Goal: Task Accomplishment & Management: Manage account settings

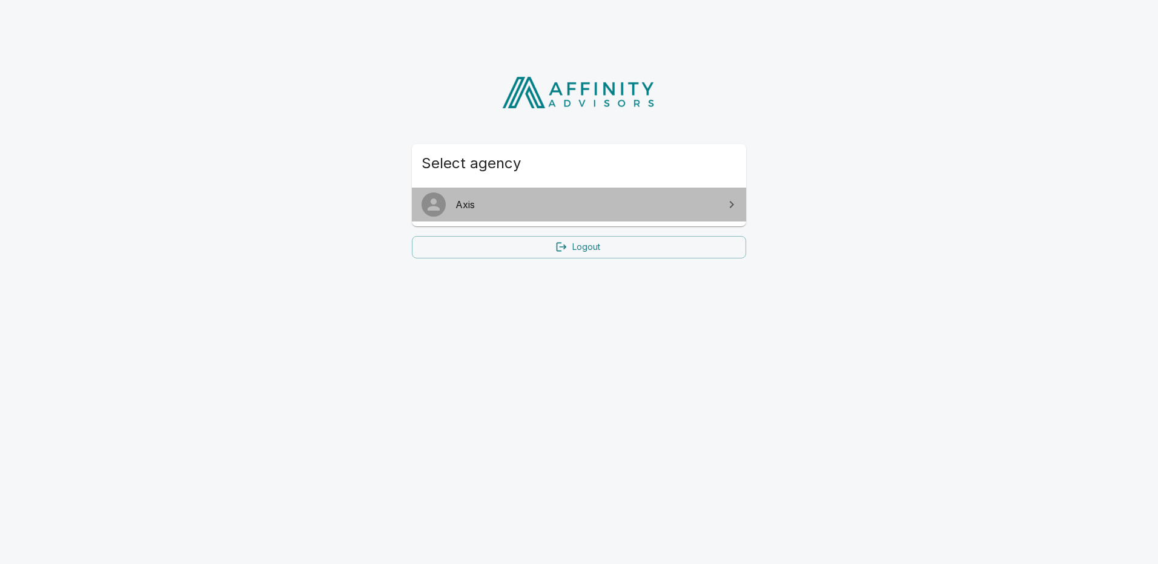
click at [469, 207] on span "Axis" at bounding box center [586, 204] width 262 height 15
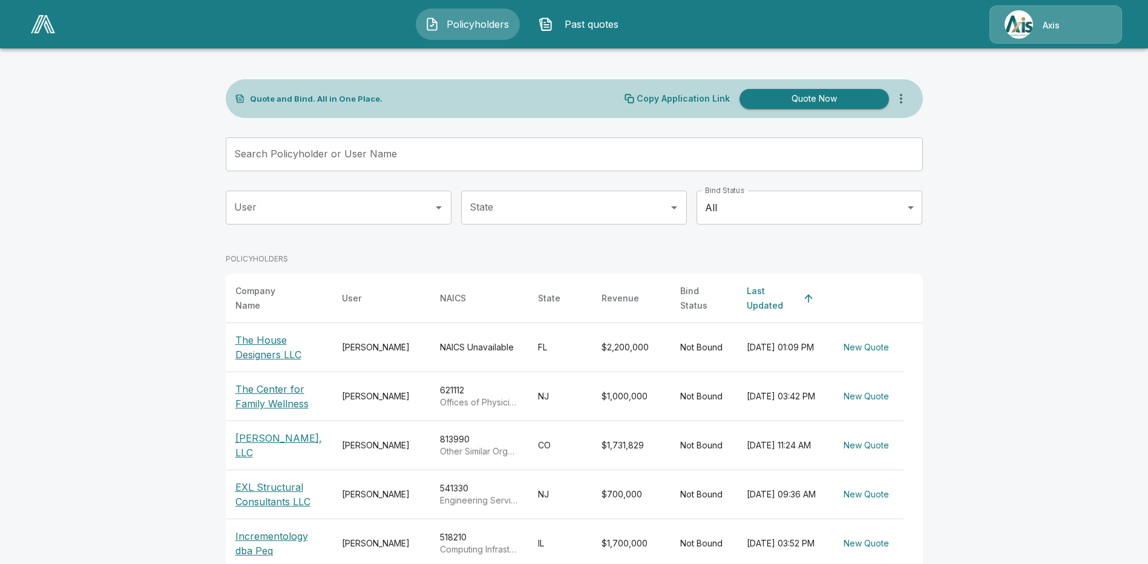
click at [474, 22] on span "Policyholders" at bounding box center [477, 24] width 67 height 15
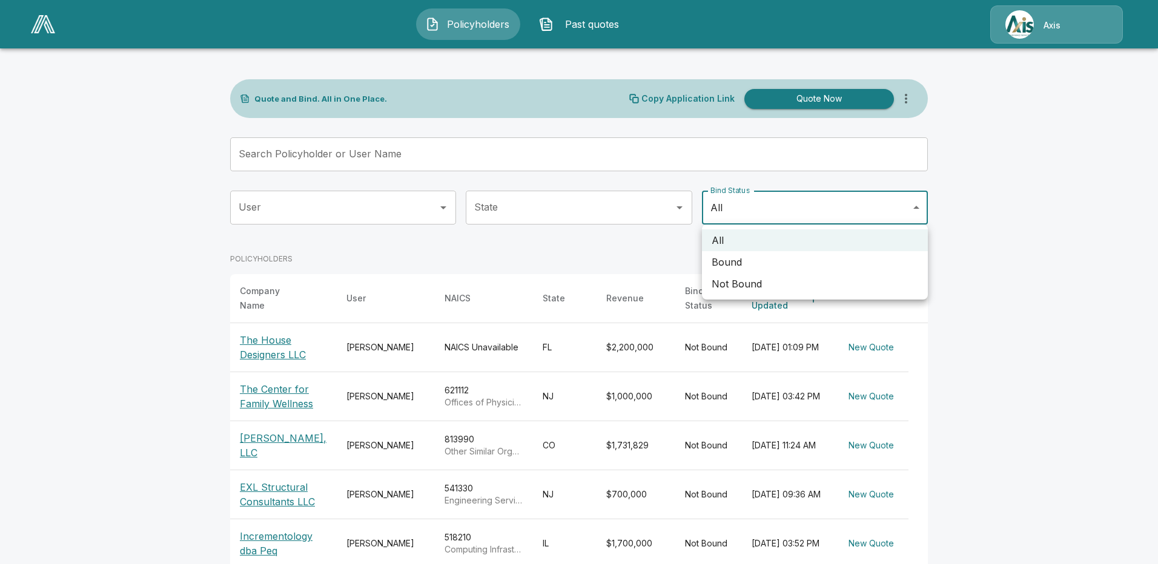
drag, startPoint x: 914, startPoint y: 209, endPoint x: 921, endPoint y: 206, distance: 7.9
click at [917, 209] on body "Policyholders Past quotes Axis Quote and Bind. All in One Place. Copy Applicati…" at bounding box center [579, 440] width 1158 height 881
click at [722, 266] on li "Bound" at bounding box center [815, 262] width 226 height 22
type input "*****"
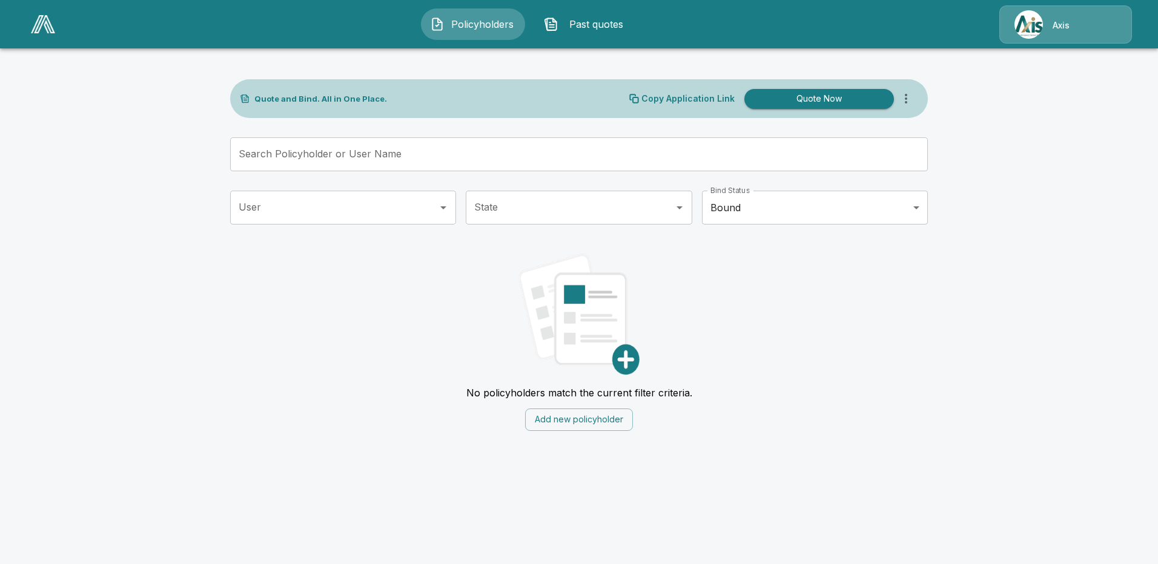
click at [492, 22] on span "Policyholders" at bounding box center [482, 24] width 67 height 15
click at [610, 25] on span "Past quotes" at bounding box center [596, 24] width 67 height 15
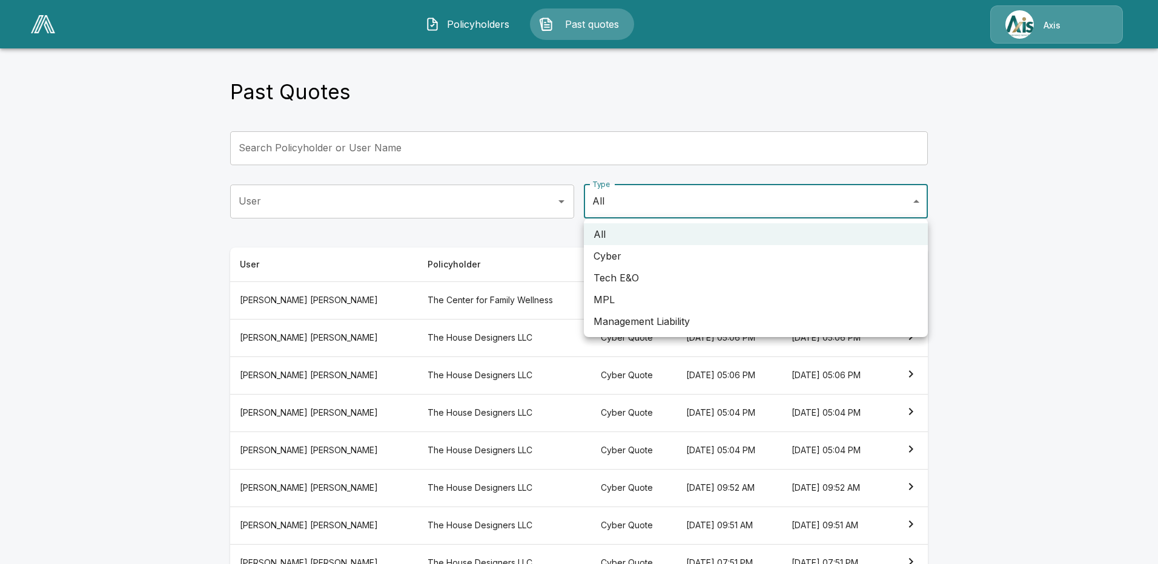
click at [863, 204] on body "Policyholders Past quotes Axis Past Quotes Search Policyholder or User Name Sea…" at bounding box center [579, 355] width 1158 height 710
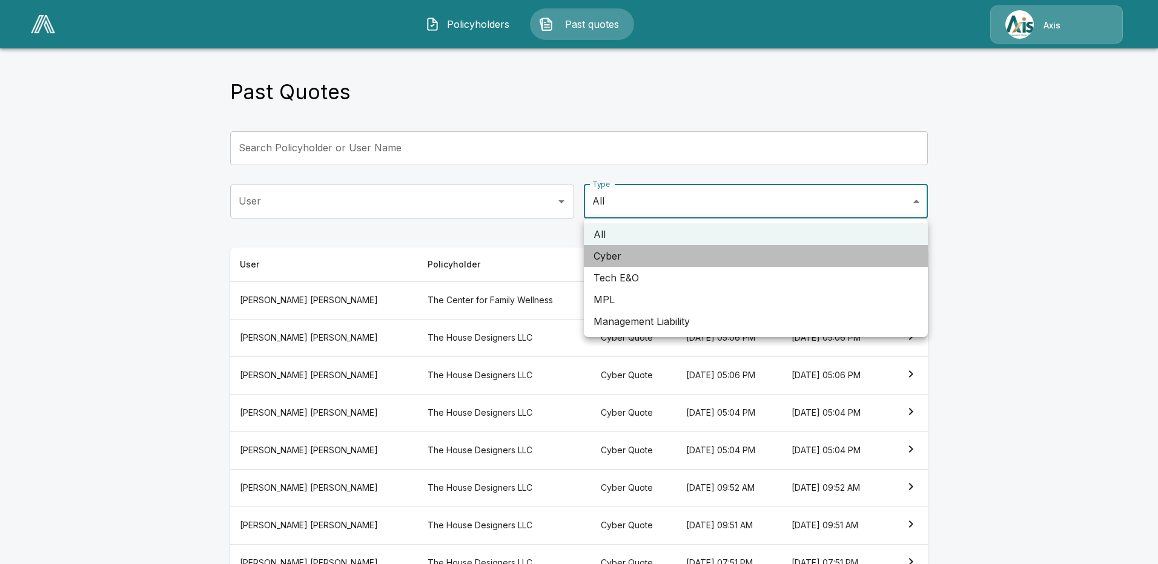
click at [614, 254] on li "Cyber" at bounding box center [756, 256] width 344 height 22
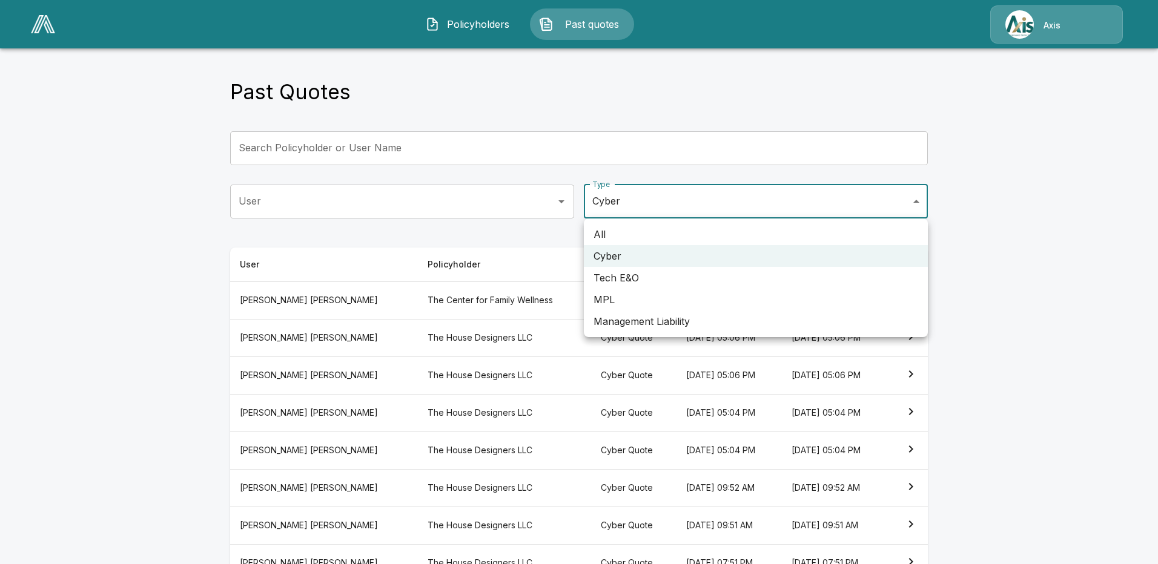
click at [911, 206] on body "Policyholders Past quotes Axis Past Quotes Search Policyholder or User Name Sea…" at bounding box center [579, 355] width 1158 height 710
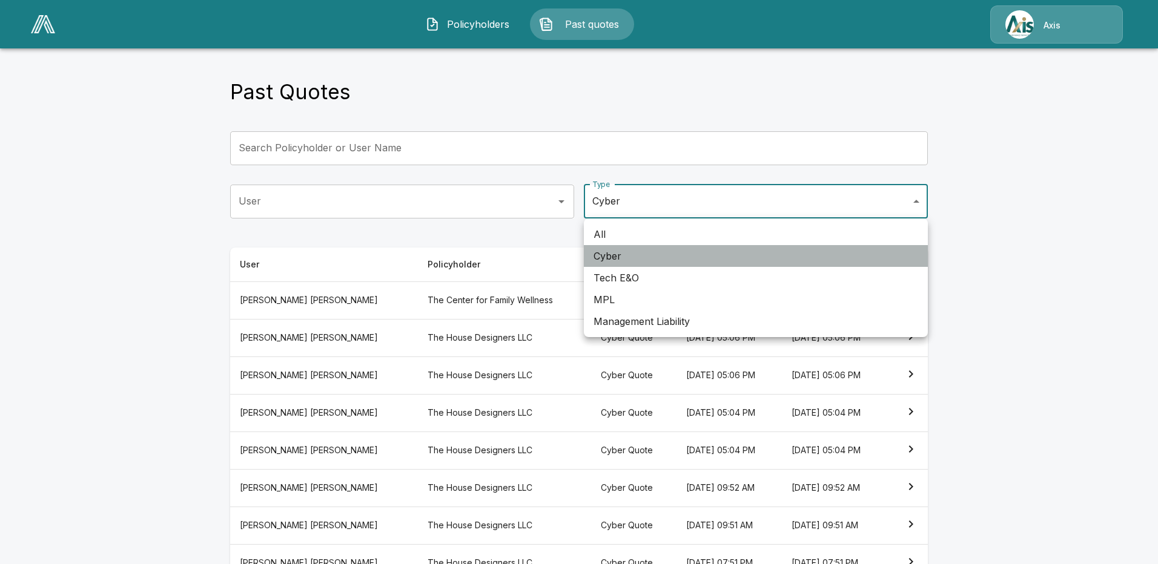
click at [618, 259] on li "Cyber" at bounding box center [756, 256] width 344 height 22
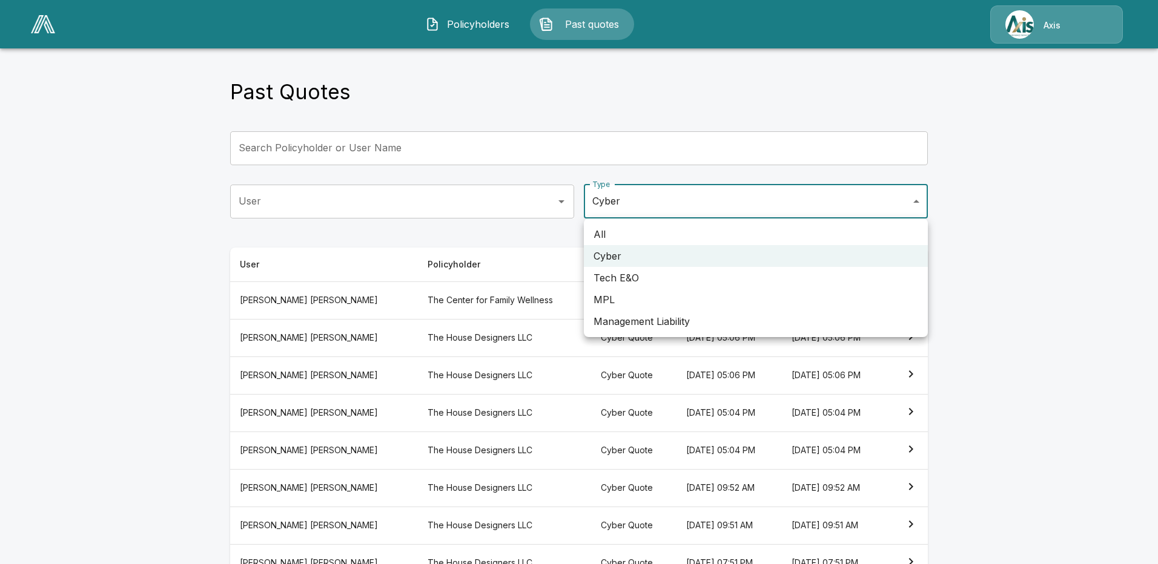
click at [912, 202] on body "Policyholders Past quotes Axis Past Quotes Search Policyholder or User Name Sea…" at bounding box center [579, 355] width 1158 height 710
click at [707, 236] on li "All" at bounding box center [756, 234] width 344 height 22
type input "***"
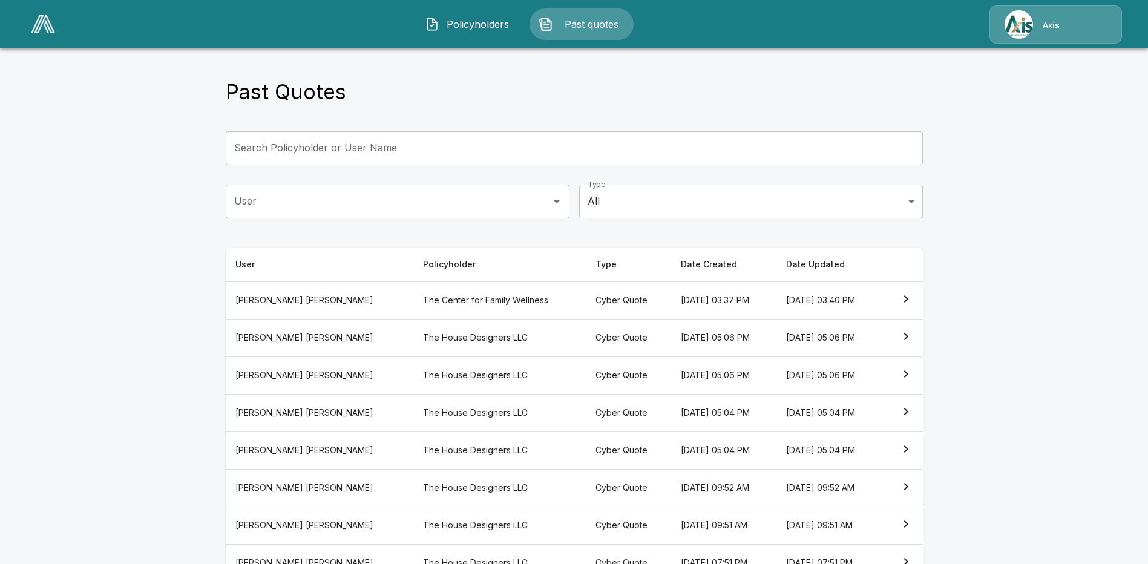
click at [486, 17] on span "Policyholders" at bounding box center [477, 24] width 67 height 15
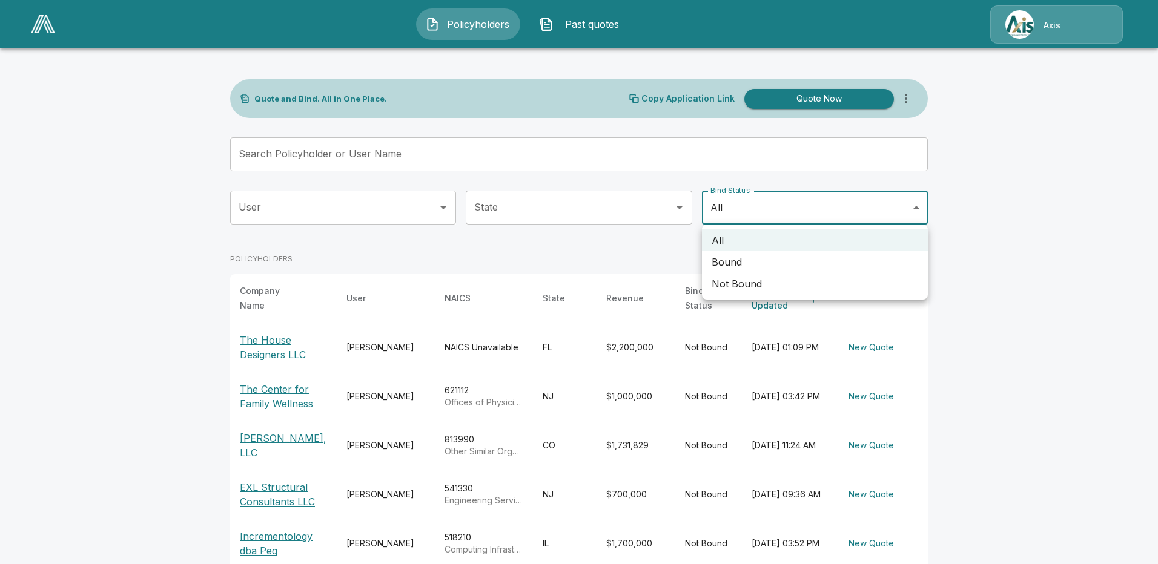
click at [917, 208] on body "Policyholders Past quotes Axis Quote and Bind. All in One Place. Copy Applicati…" at bounding box center [579, 440] width 1158 height 881
click at [753, 255] on li "Bound" at bounding box center [815, 262] width 226 height 22
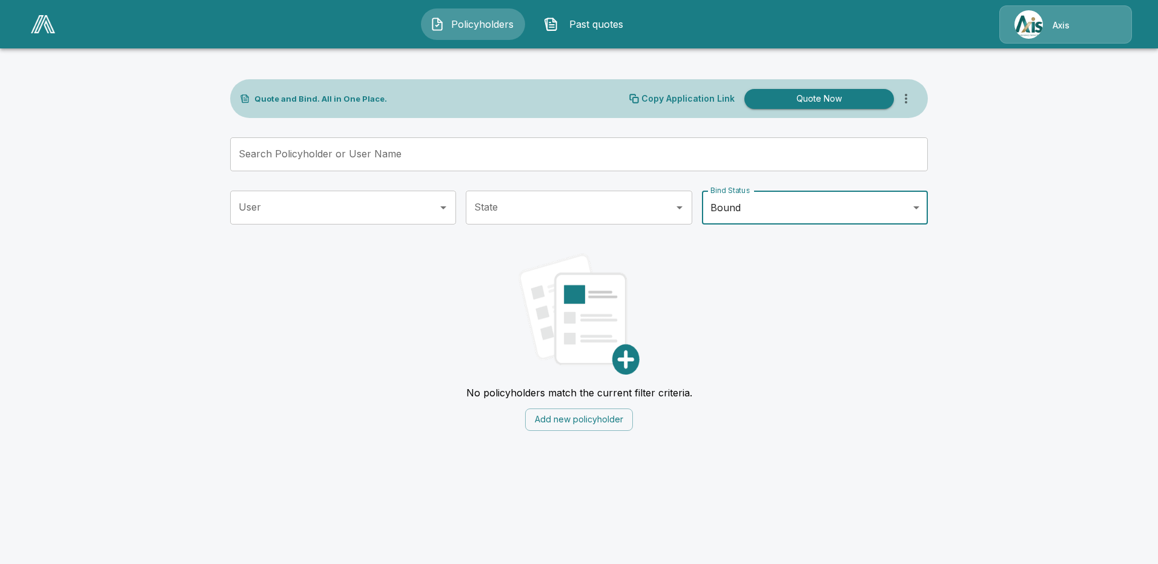
click at [920, 206] on body "Policyholders Past quotes Axis Quote and Bind. All in One Place. Copy Applicati…" at bounding box center [579, 223] width 1158 height 446
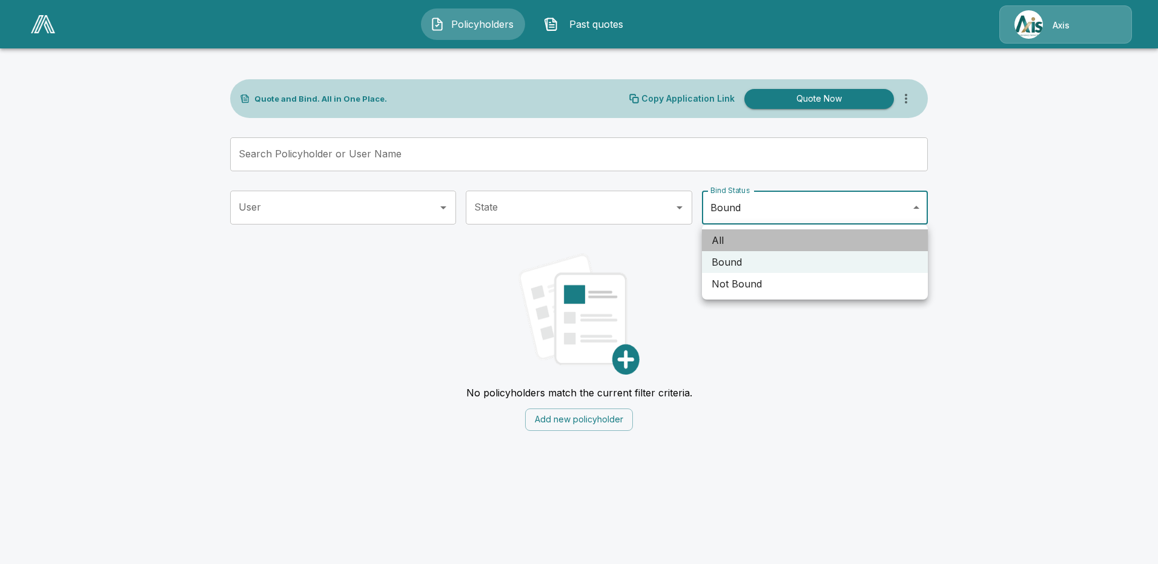
click at [774, 239] on li "All" at bounding box center [815, 240] width 226 height 22
type input "***"
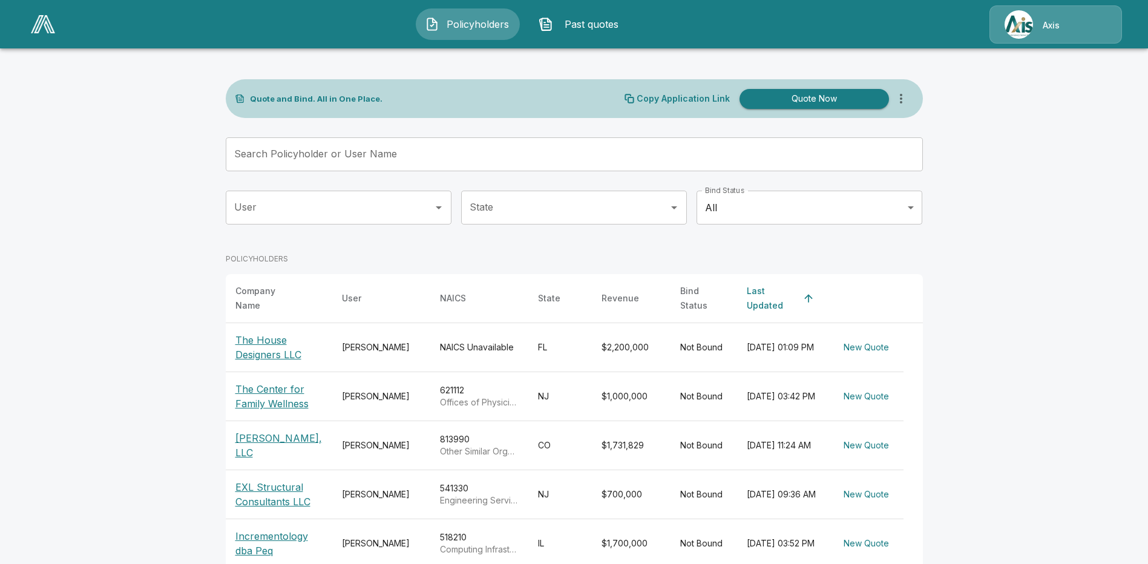
click at [487, 29] on span "Policyholders" at bounding box center [477, 24] width 67 height 15
click at [47, 30] on img at bounding box center [43, 24] width 24 height 18
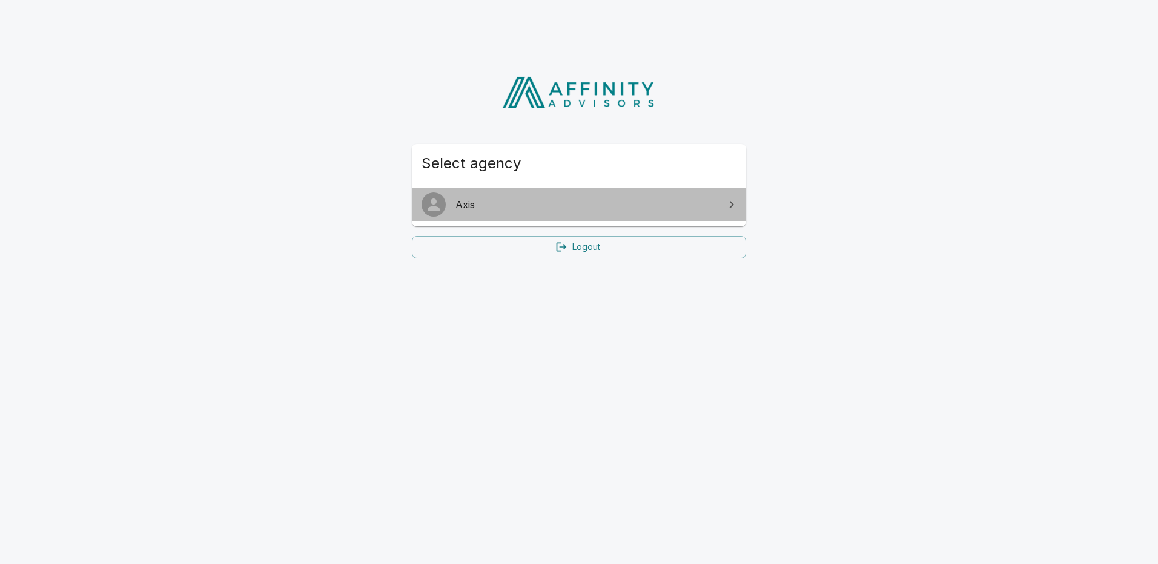
click at [564, 212] on span "Axis" at bounding box center [586, 204] width 262 height 15
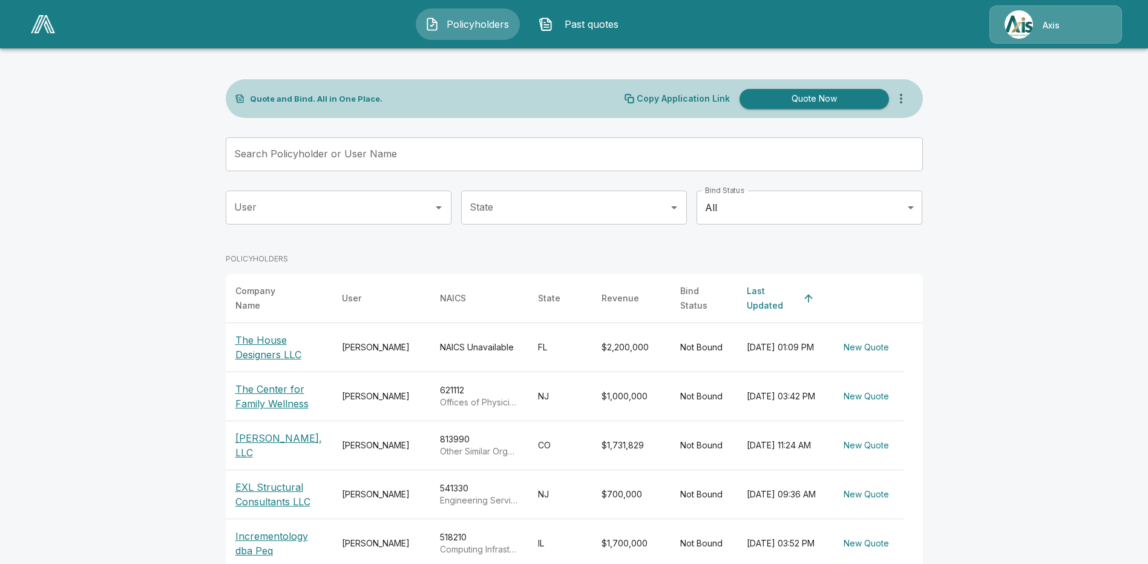
click at [1064, 21] on div "Axis" at bounding box center [1056, 24] width 133 height 38
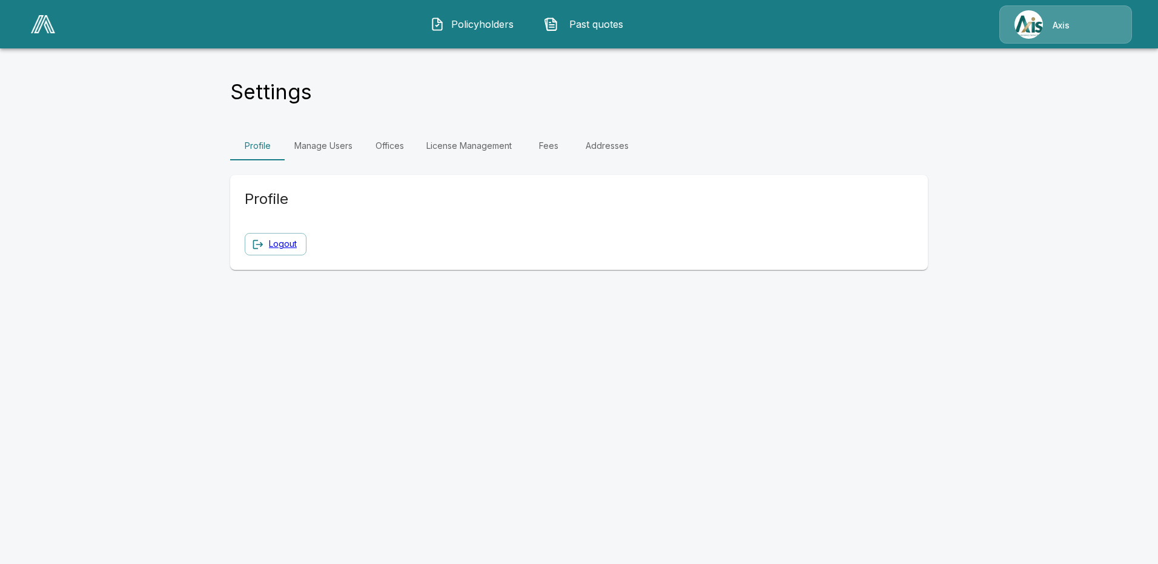
click at [542, 145] on link "Fees" at bounding box center [548, 145] width 54 height 29
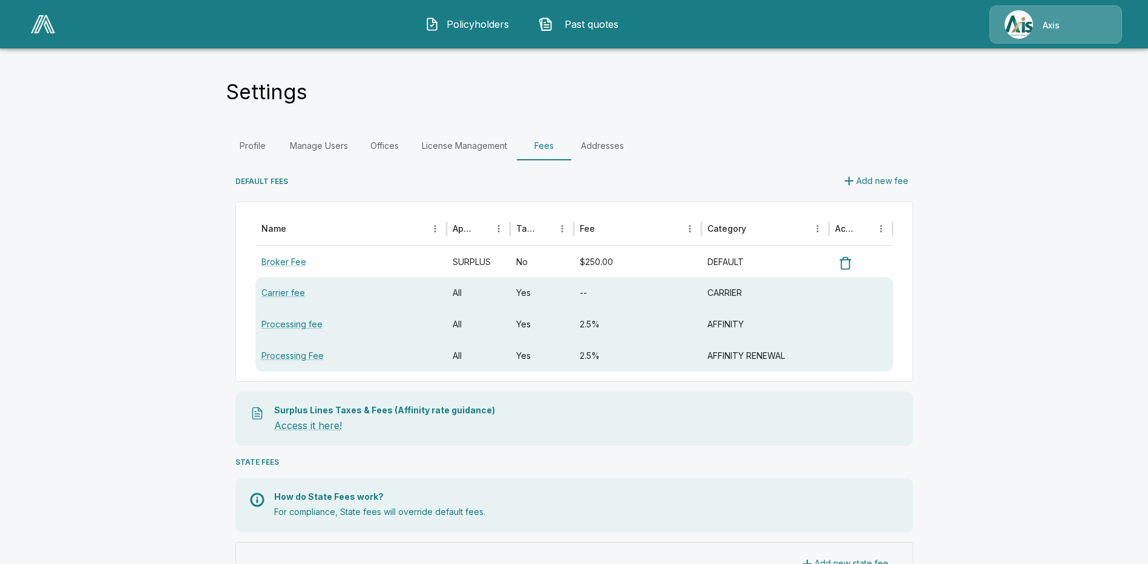
click at [552, 146] on link "Fees" at bounding box center [544, 145] width 54 height 29
click at [452, 144] on link "License Management" at bounding box center [464, 145] width 105 height 29
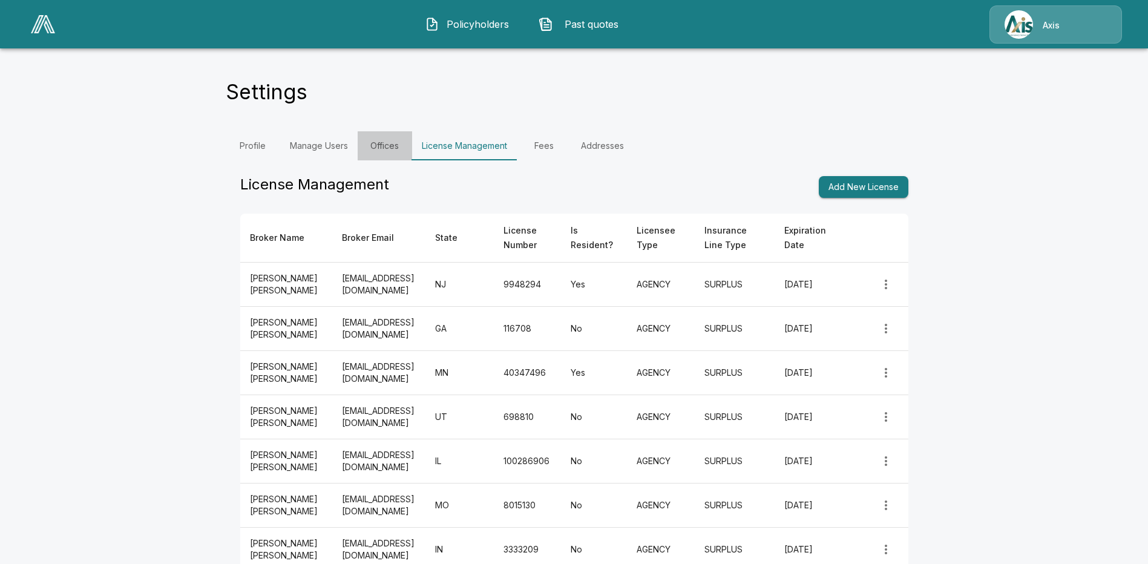
click at [387, 143] on link "Offices" at bounding box center [385, 145] width 54 height 29
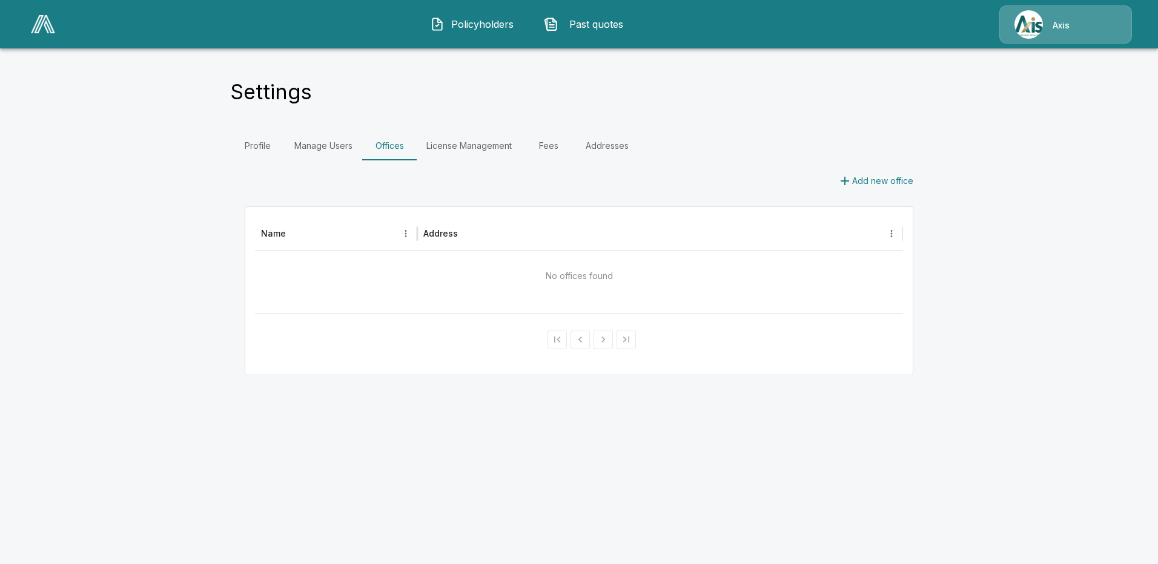
click at [329, 143] on link "Manage Users" at bounding box center [323, 145] width 77 height 29
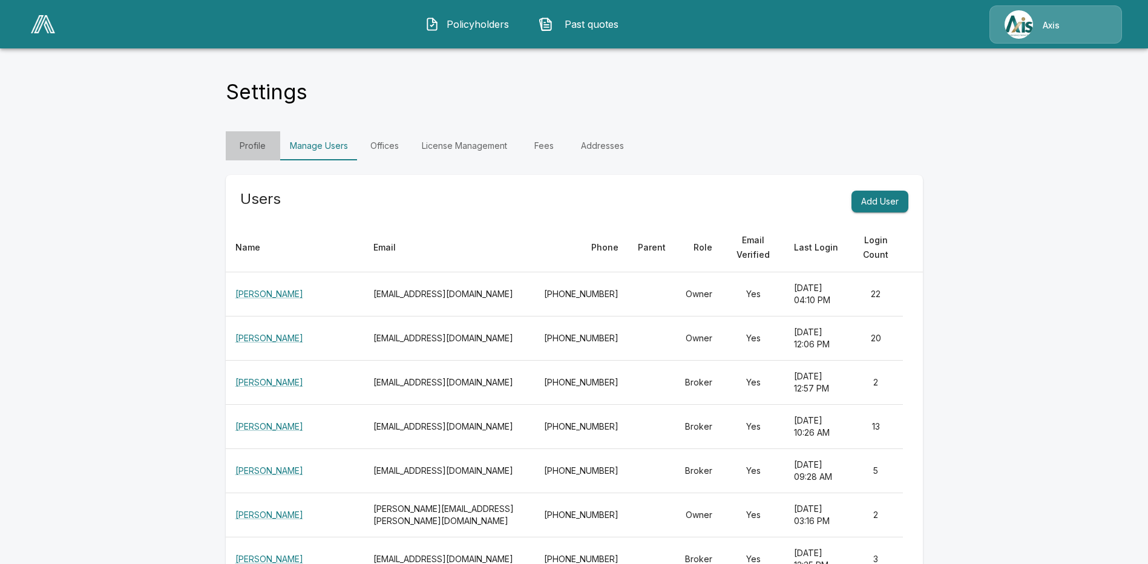
click at [260, 145] on link "Profile" at bounding box center [253, 145] width 54 height 29
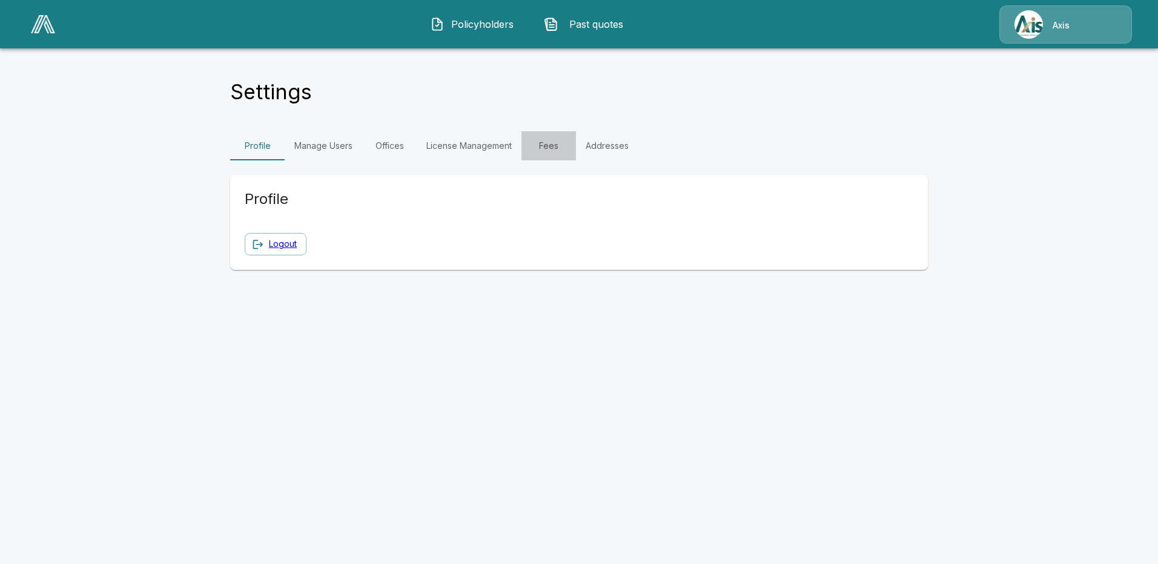
click at [555, 137] on link "Fees" at bounding box center [548, 145] width 54 height 29
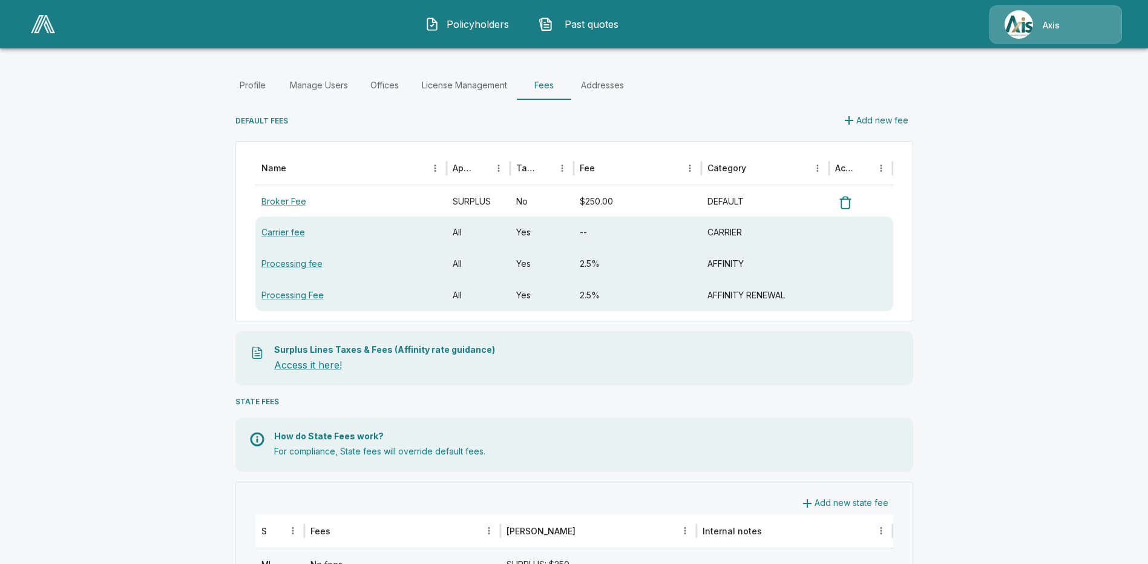
scroll to position [111, 0]
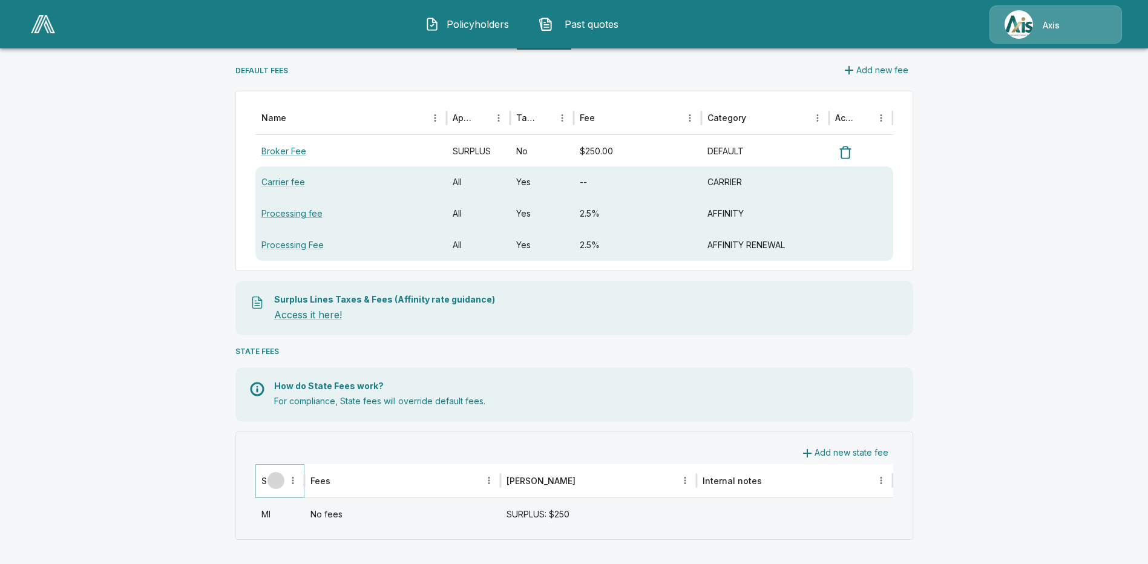
click at [285, 478] on button "Sort" at bounding box center [276, 480] width 17 height 17
click at [295, 478] on icon "State column menu" at bounding box center [293, 480] width 11 height 11
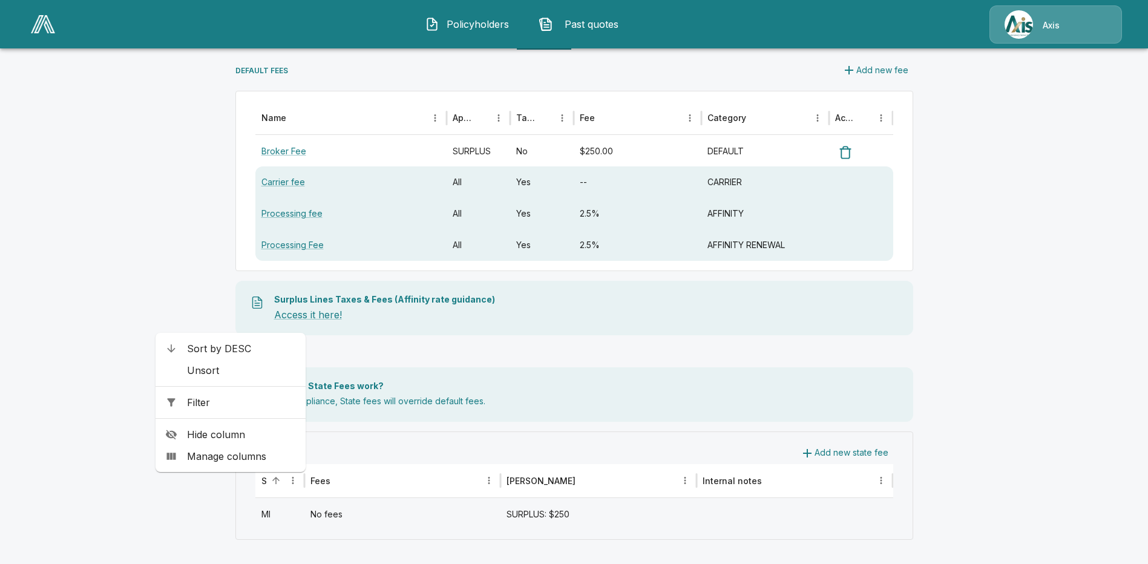
click at [242, 355] on span "Sort by DESC" at bounding box center [241, 348] width 109 height 15
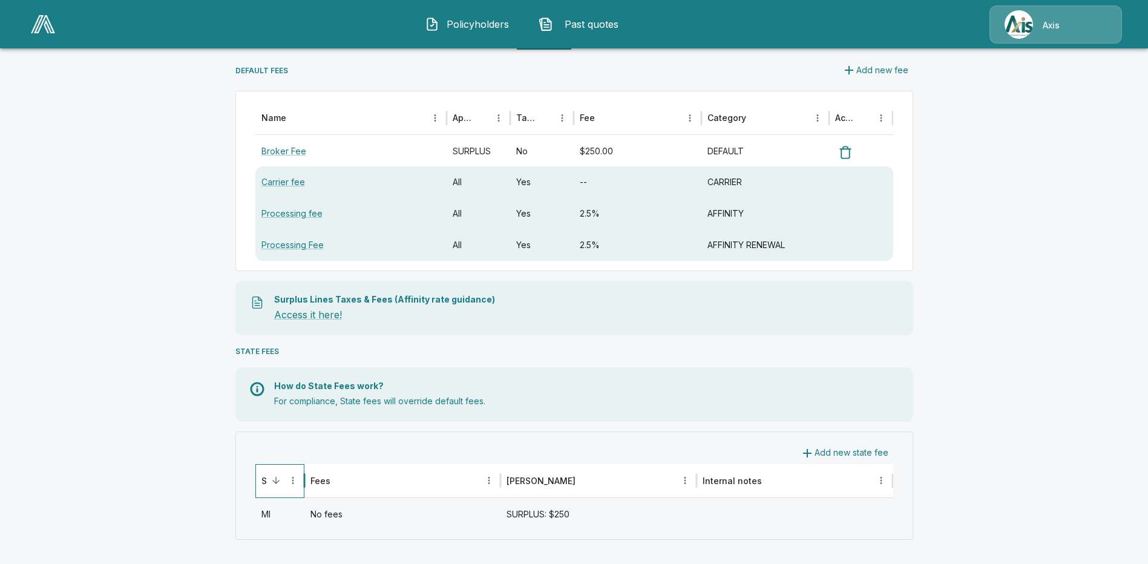
scroll to position [0, 0]
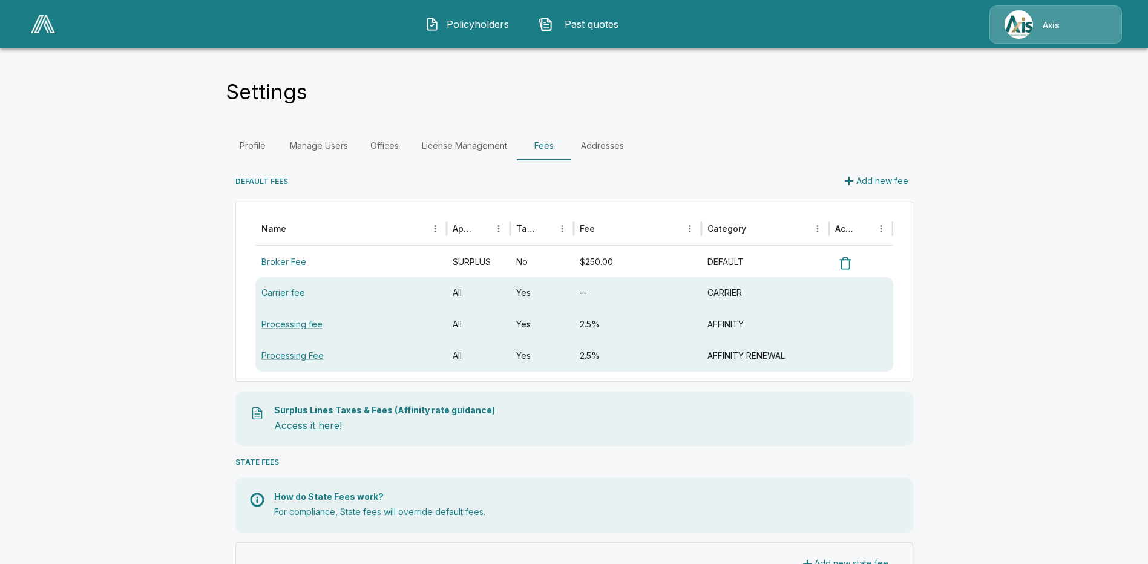
click at [1038, 21] on div "Axis" at bounding box center [1056, 24] width 133 height 38
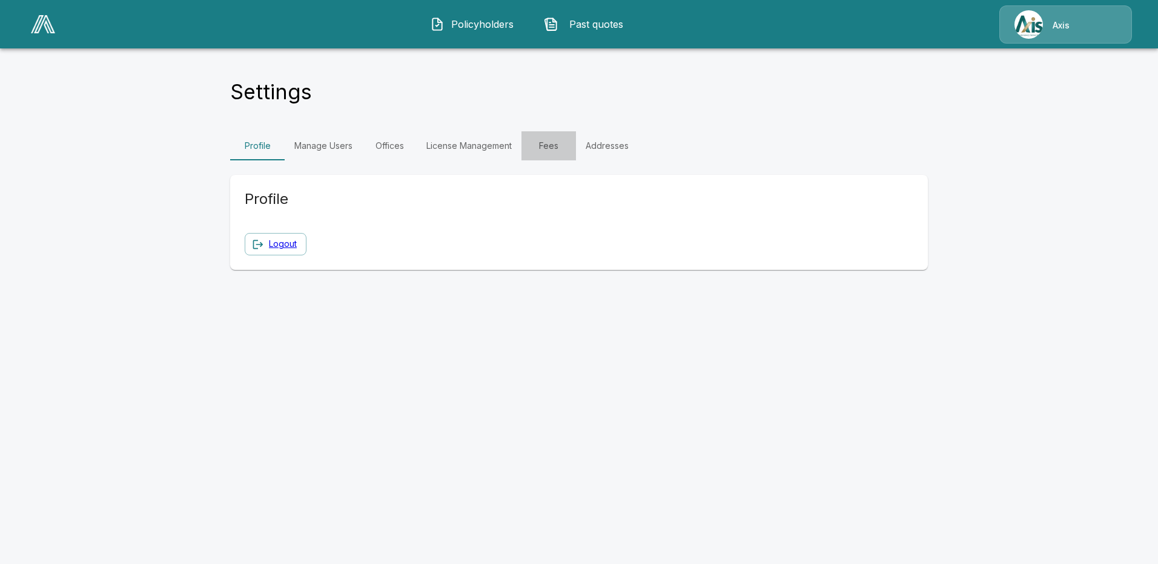
click at [550, 142] on link "Fees" at bounding box center [548, 145] width 54 height 29
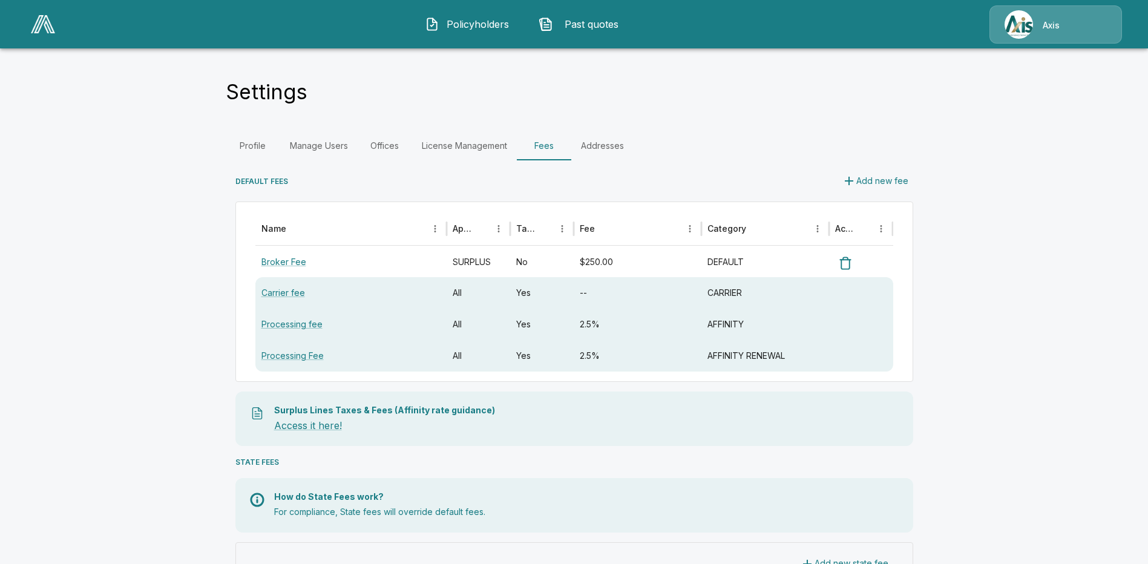
scroll to position [111, 0]
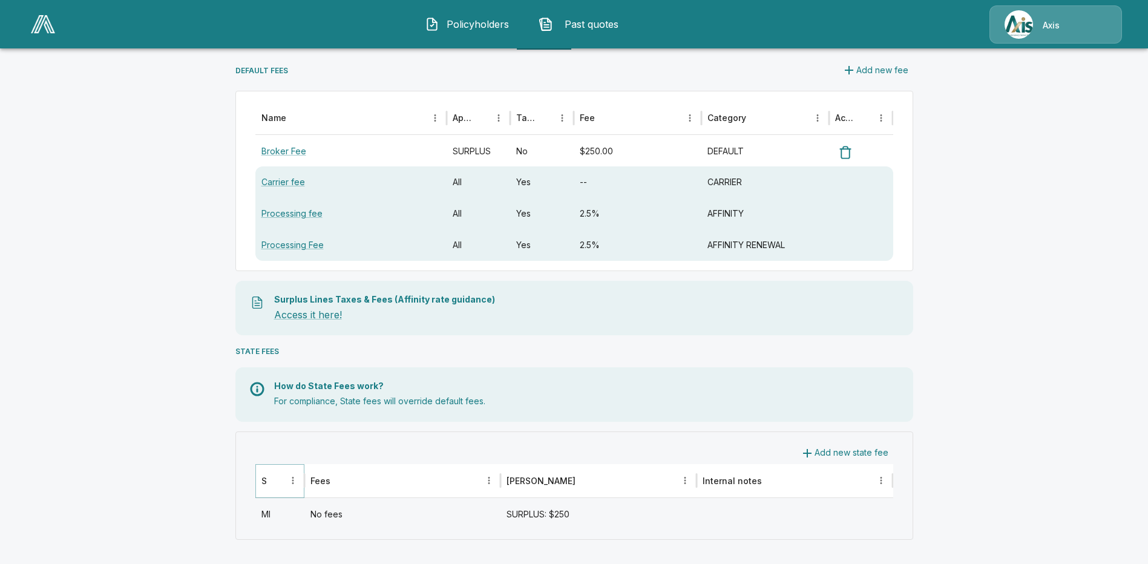
click at [275, 478] on icon "Sort" at bounding box center [276, 480] width 11 height 11
click at [291, 478] on button "State column menu" at bounding box center [293, 480] width 17 height 17
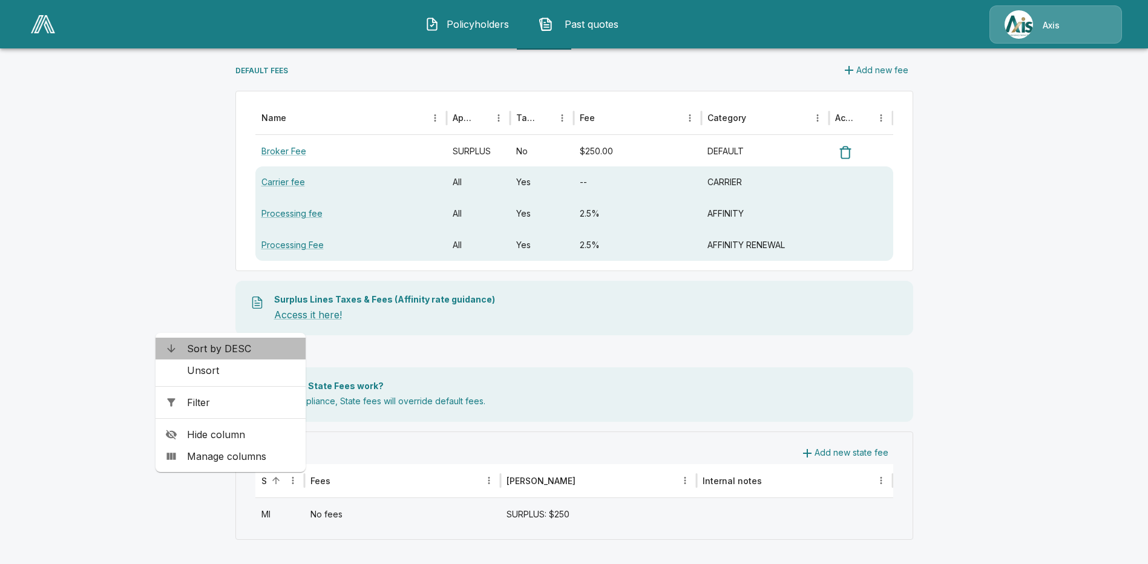
click at [240, 345] on span "Sort by DESC" at bounding box center [241, 348] width 109 height 15
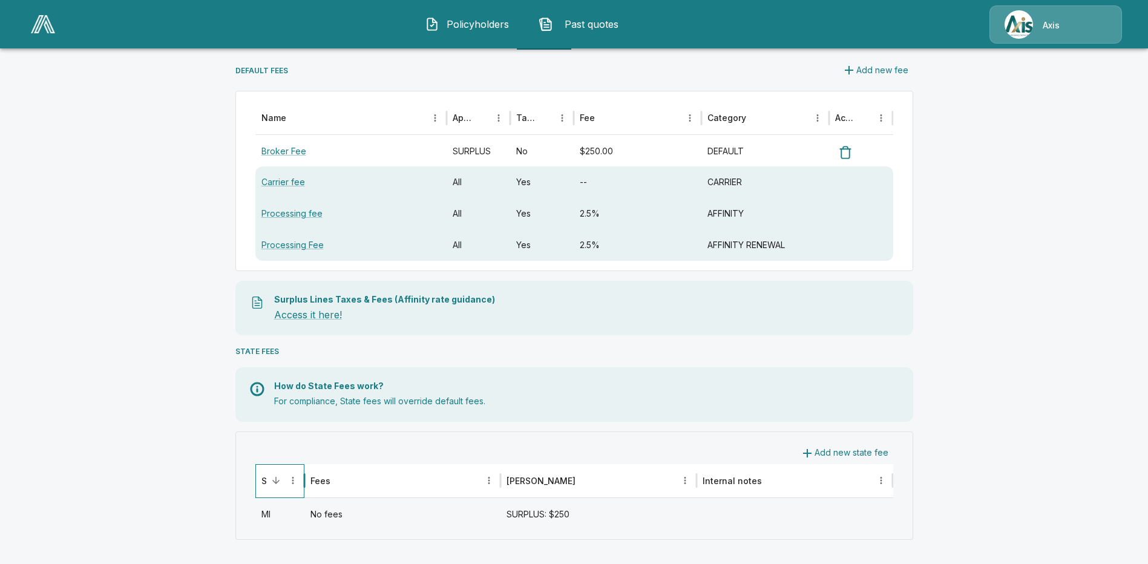
scroll to position [0, 0]
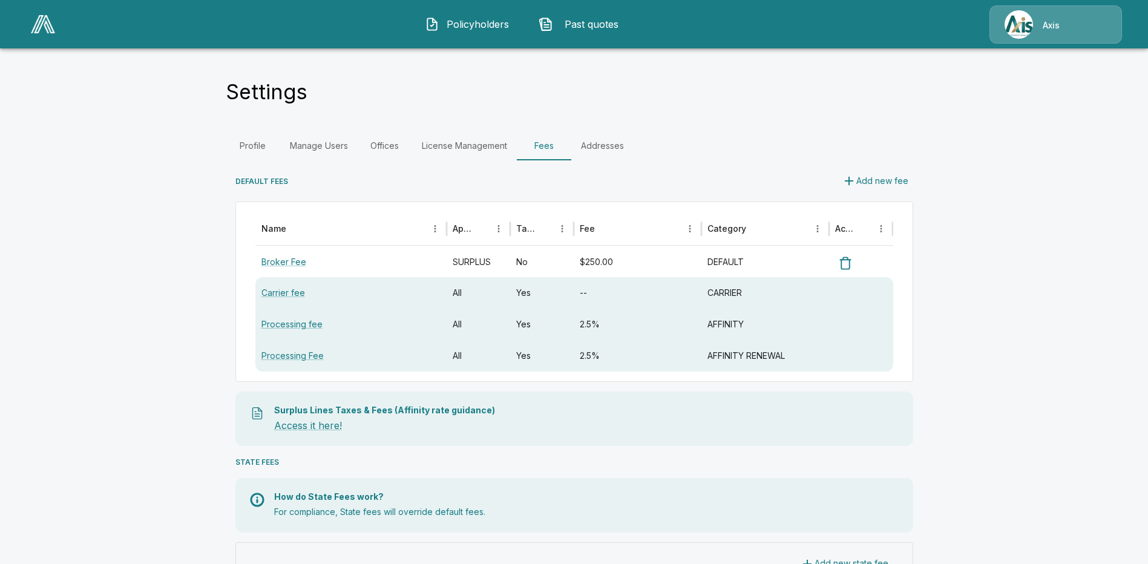
click at [476, 21] on span "Policyholders" at bounding box center [477, 24] width 67 height 15
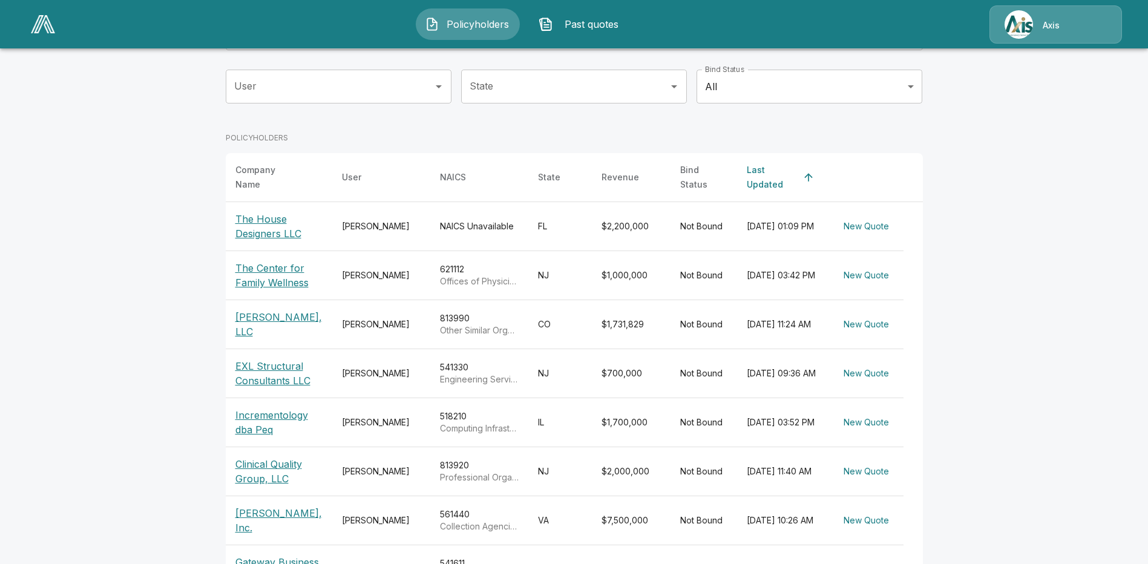
scroll to position [242, 0]
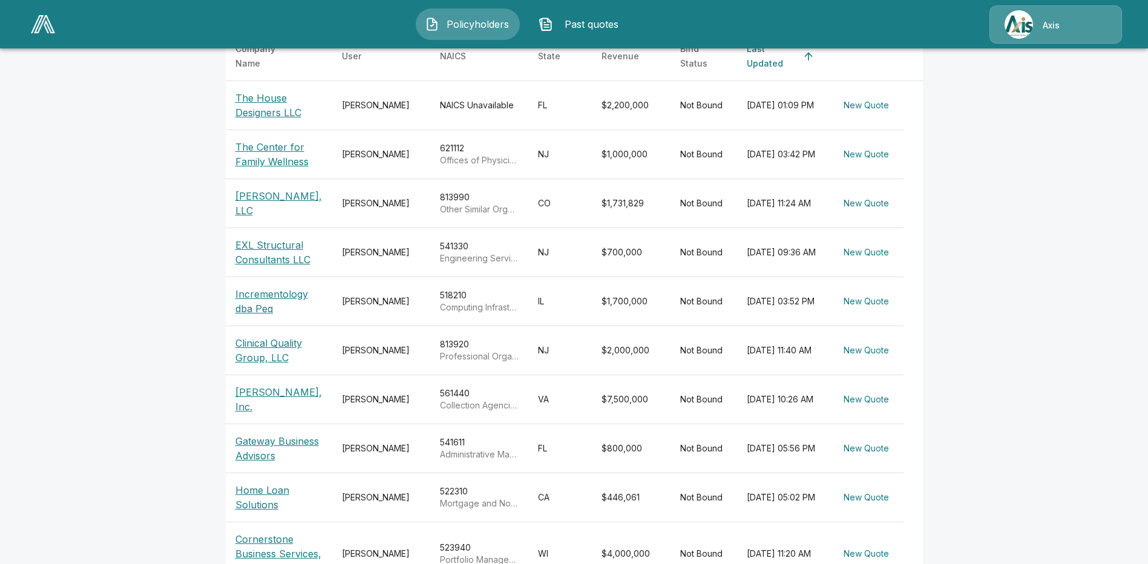
click at [277, 292] on p "Incrementology dba Peq" at bounding box center [279, 301] width 87 height 29
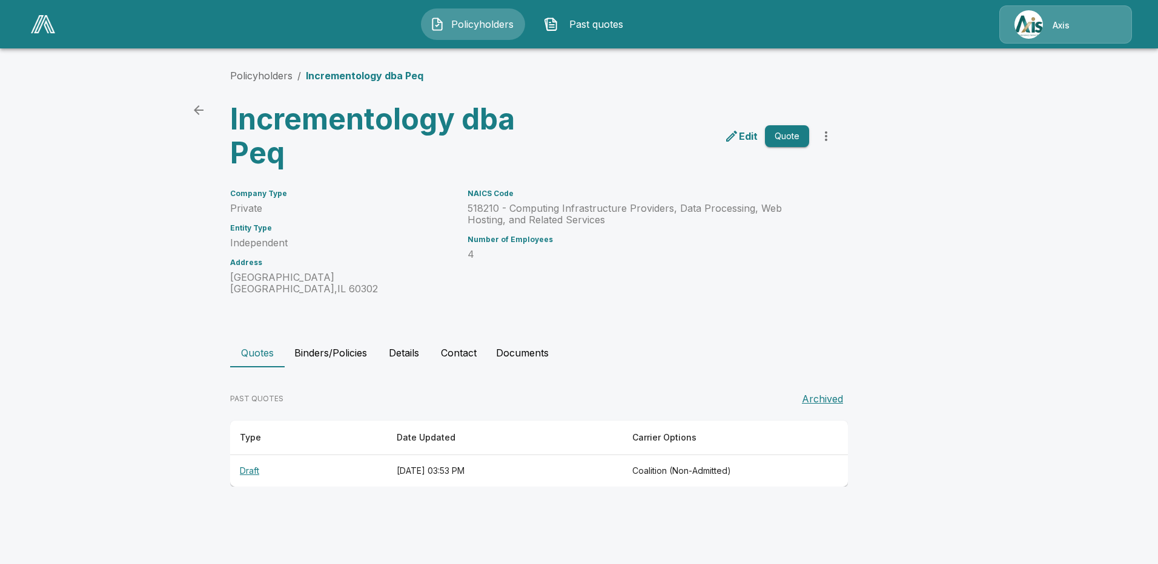
click at [257, 469] on th "Draft" at bounding box center [308, 471] width 157 height 32
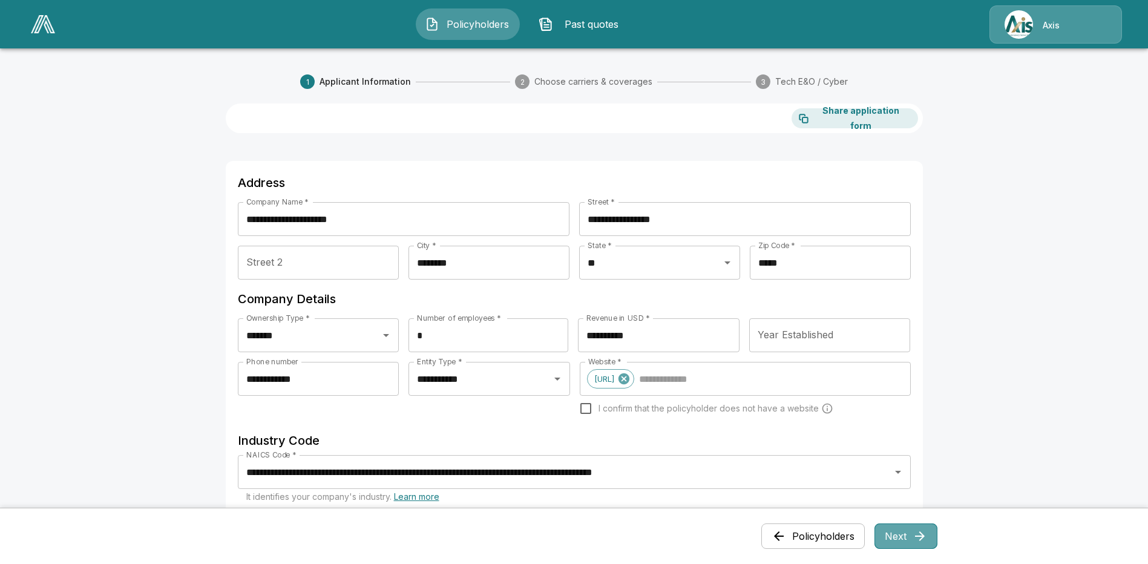
click at [910, 531] on button "Next" at bounding box center [906, 536] width 63 height 25
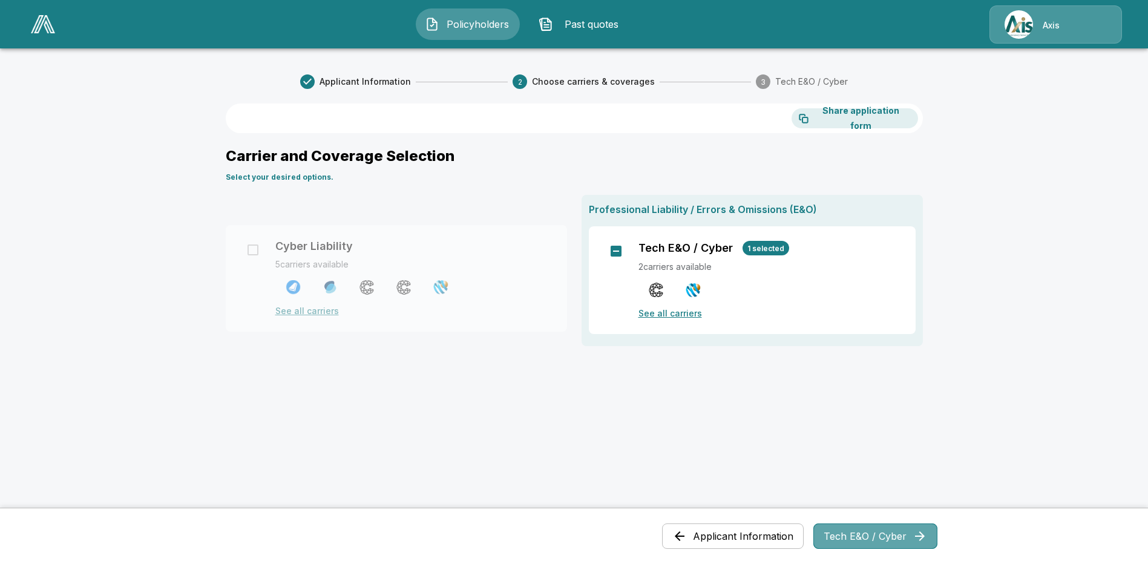
click at [908, 532] on button "Tech E&O / Cyber" at bounding box center [876, 536] width 124 height 25
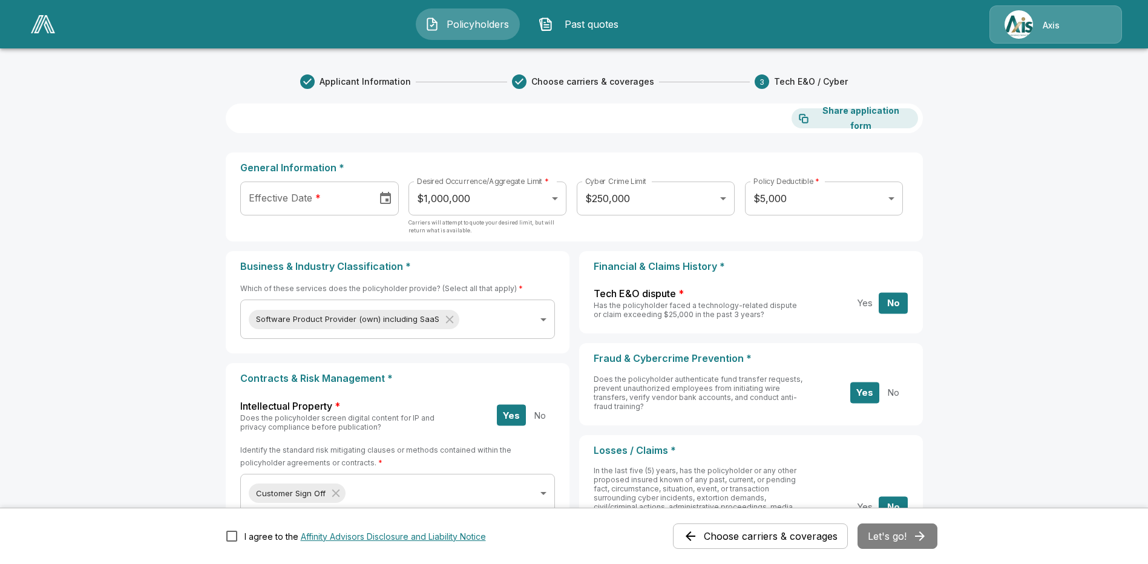
click at [908, 532] on div "Choose carriers & coverages Let's go!" at bounding box center [805, 536] width 265 height 25
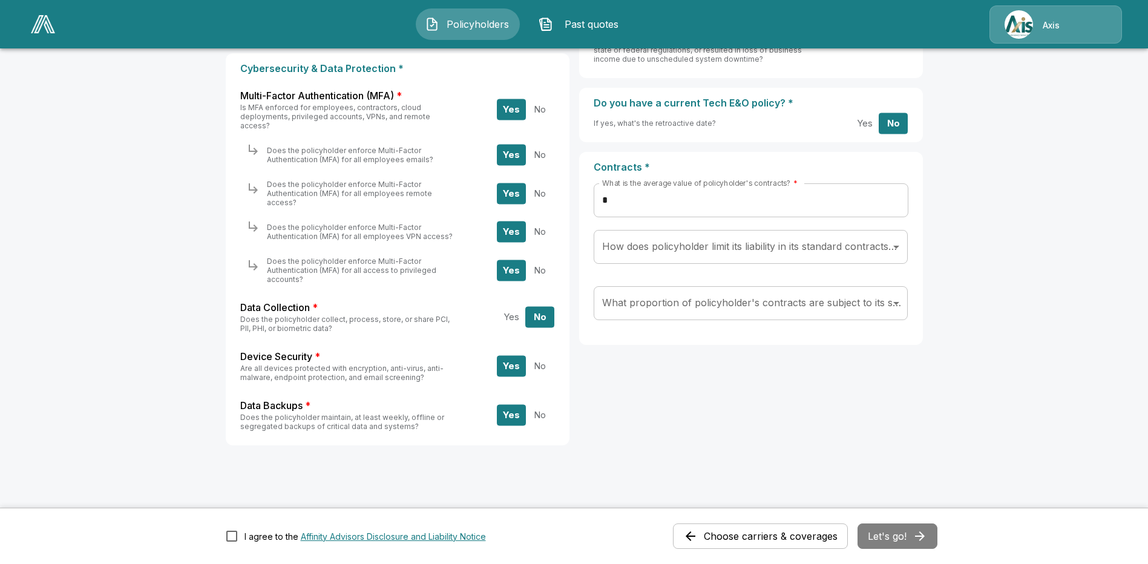
scroll to position [495, 0]
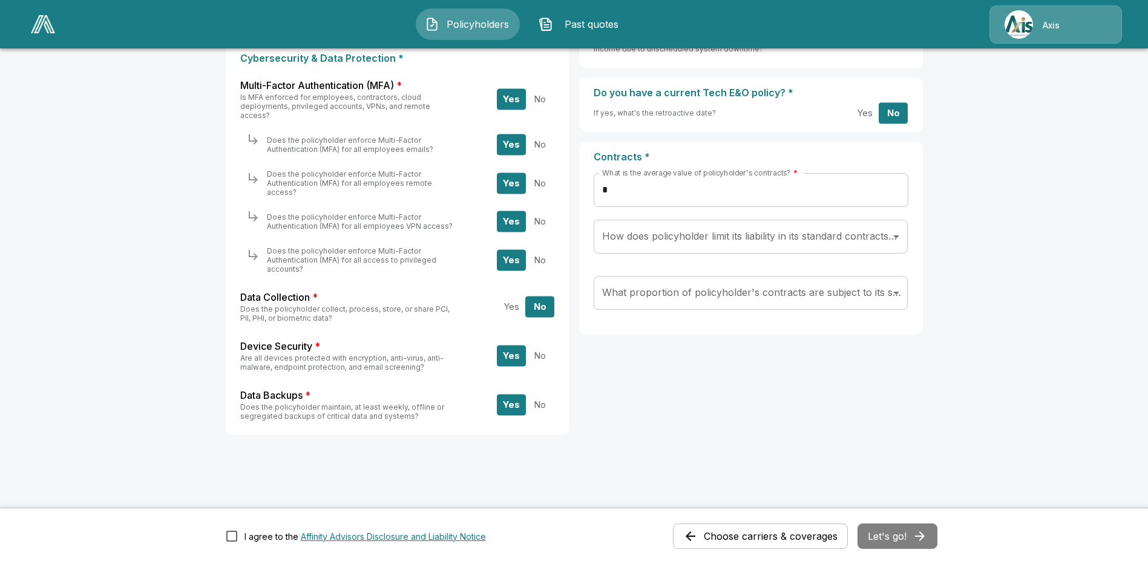
click at [932, 535] on div "Choose carriers & coverages Let's go!" at bounding box center [805, 536] width 265 height 25
click at [916, 529] on div "Choose carriers & coverages Let's go!" at bounding box center [805, 536] width 265 height 25
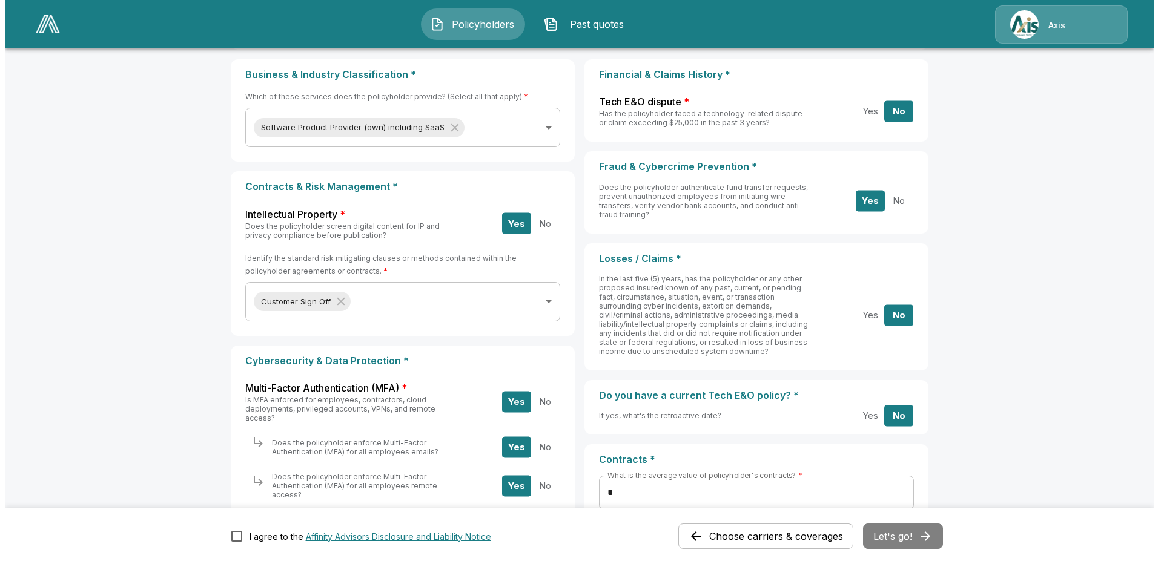
scroll to position [0, 0]
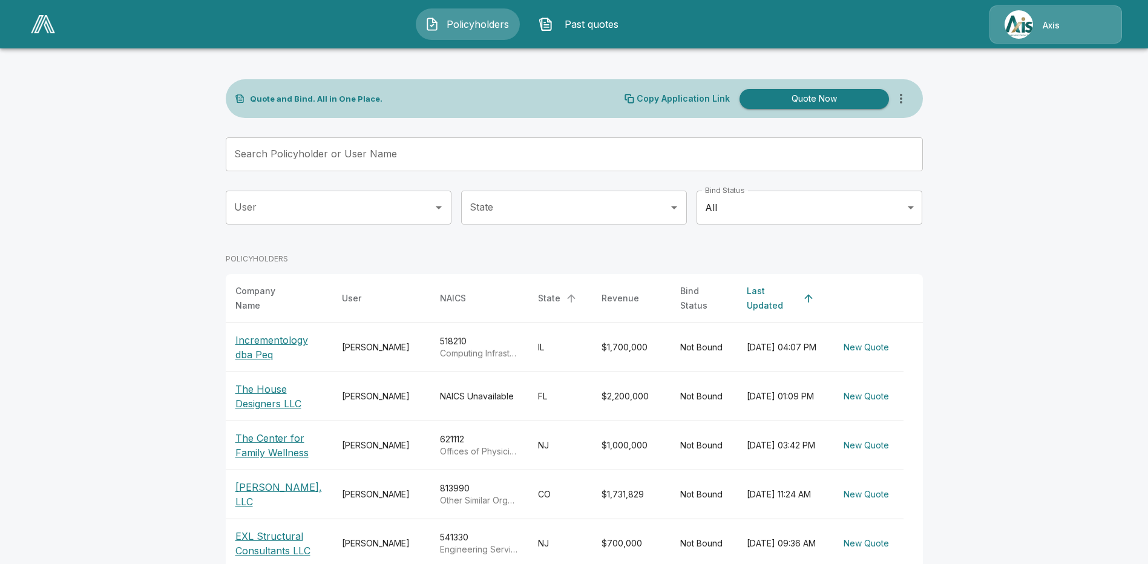
click at [553, 294] on div "State" at bounding box center [549, 298] width 22 height 15
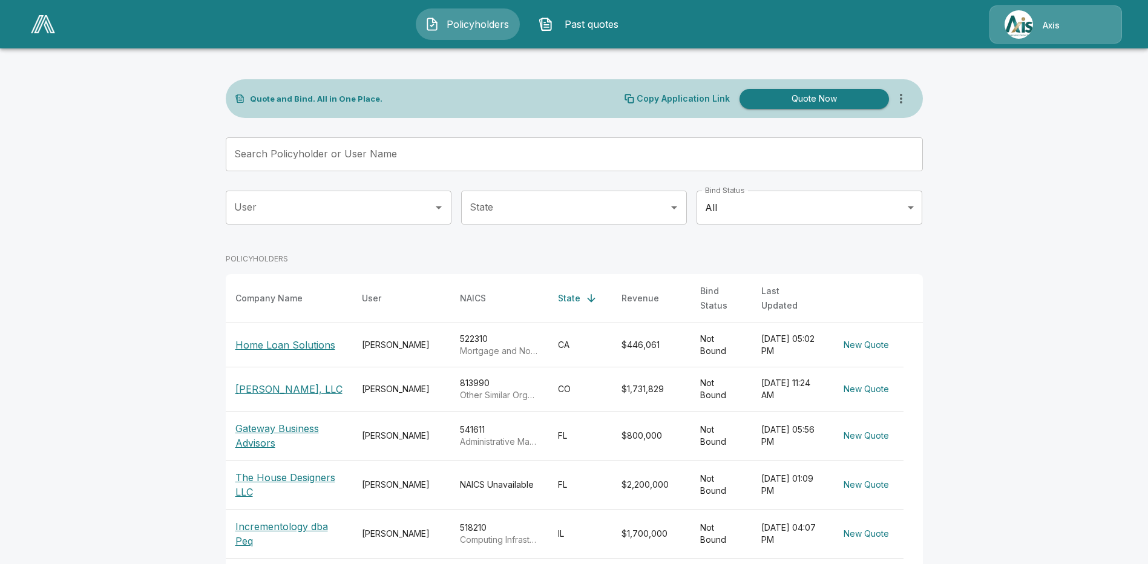
click at [1057, 20] on p "Axis" at bounding box center [1051, 25] width 17 height 12
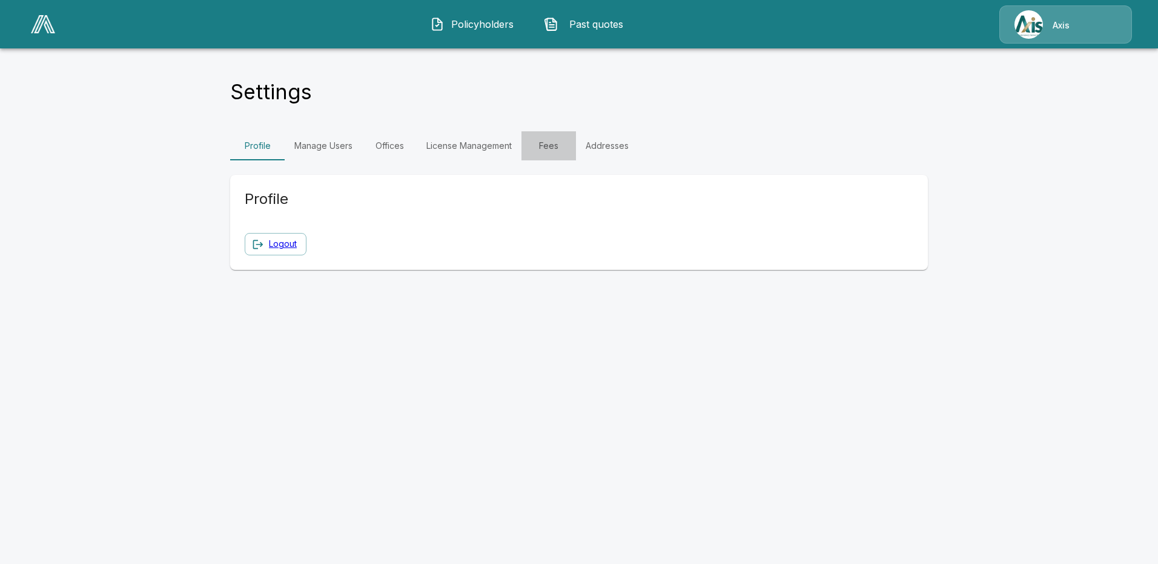
click at [542, 144] on link "Fees" at bounding box center [548, 145] width 54 height 29
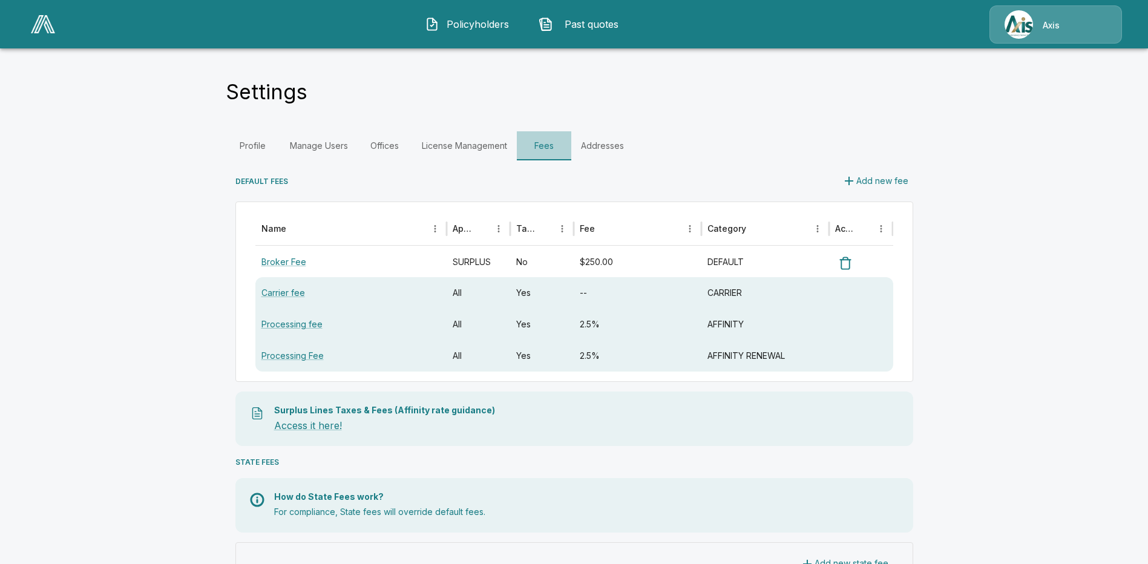
click at [550, 144] on link "Fees" at bounding box center [544, 145] width 54 height 29
